Goal: Check status

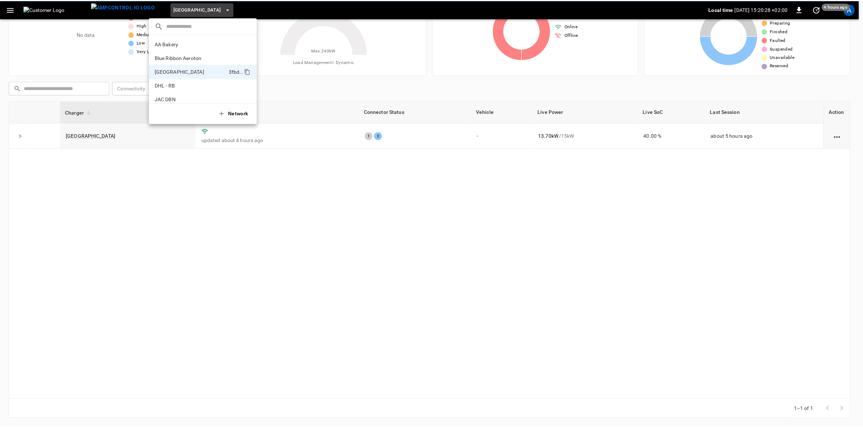
scroll to position [25, 0]
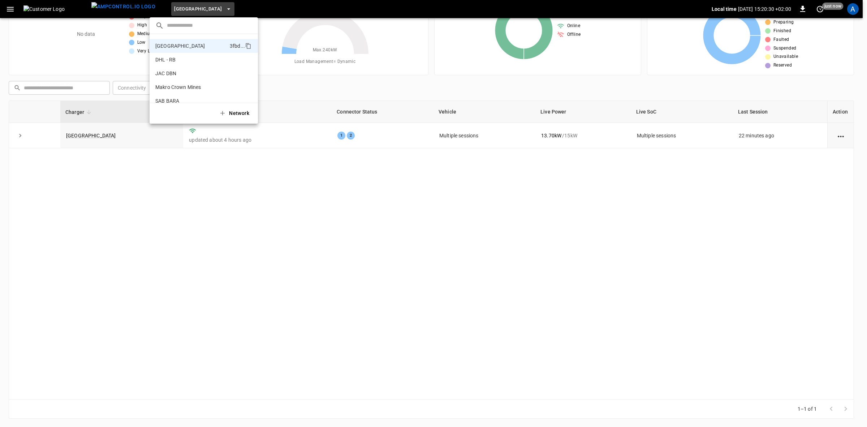
click at [233, 325] on div at bounding box center [433, 213] width 867 height 427
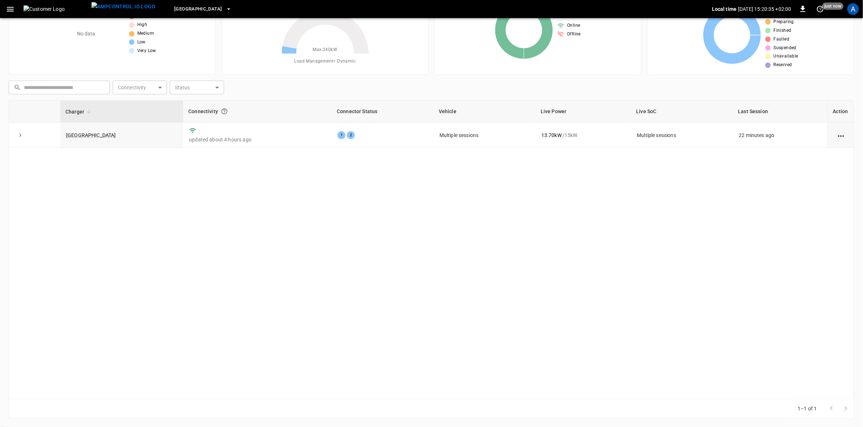
scroll to position [0, 0]
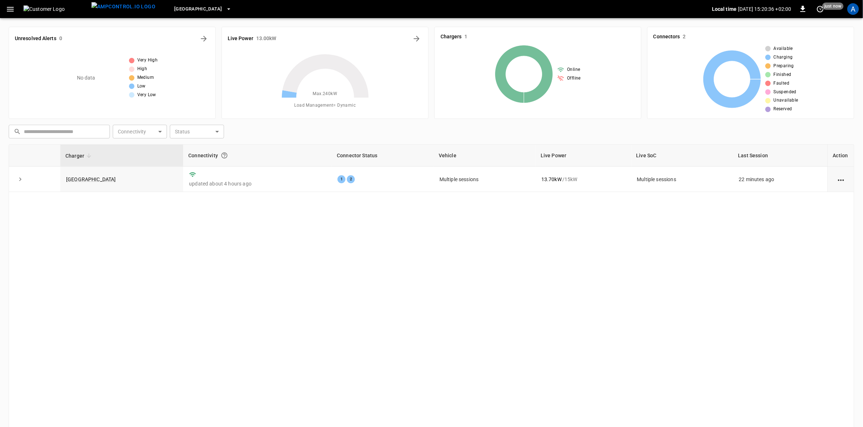
click at [107, 179] on link "[GEOGRAPHIC_DATA]" at bounding box center [91, 179] width 50 height 6
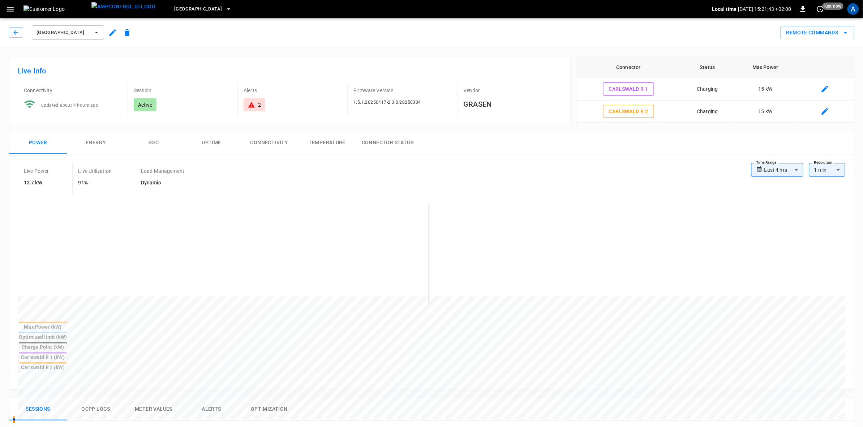
click at [794, 168] on body "**********" at bounding box center [431, 393] width 863 height 786
click at [355, 224] on div at bounding box center [433, 213] width 867 height 427
